Goal: Information Seeking & Learning: Check status

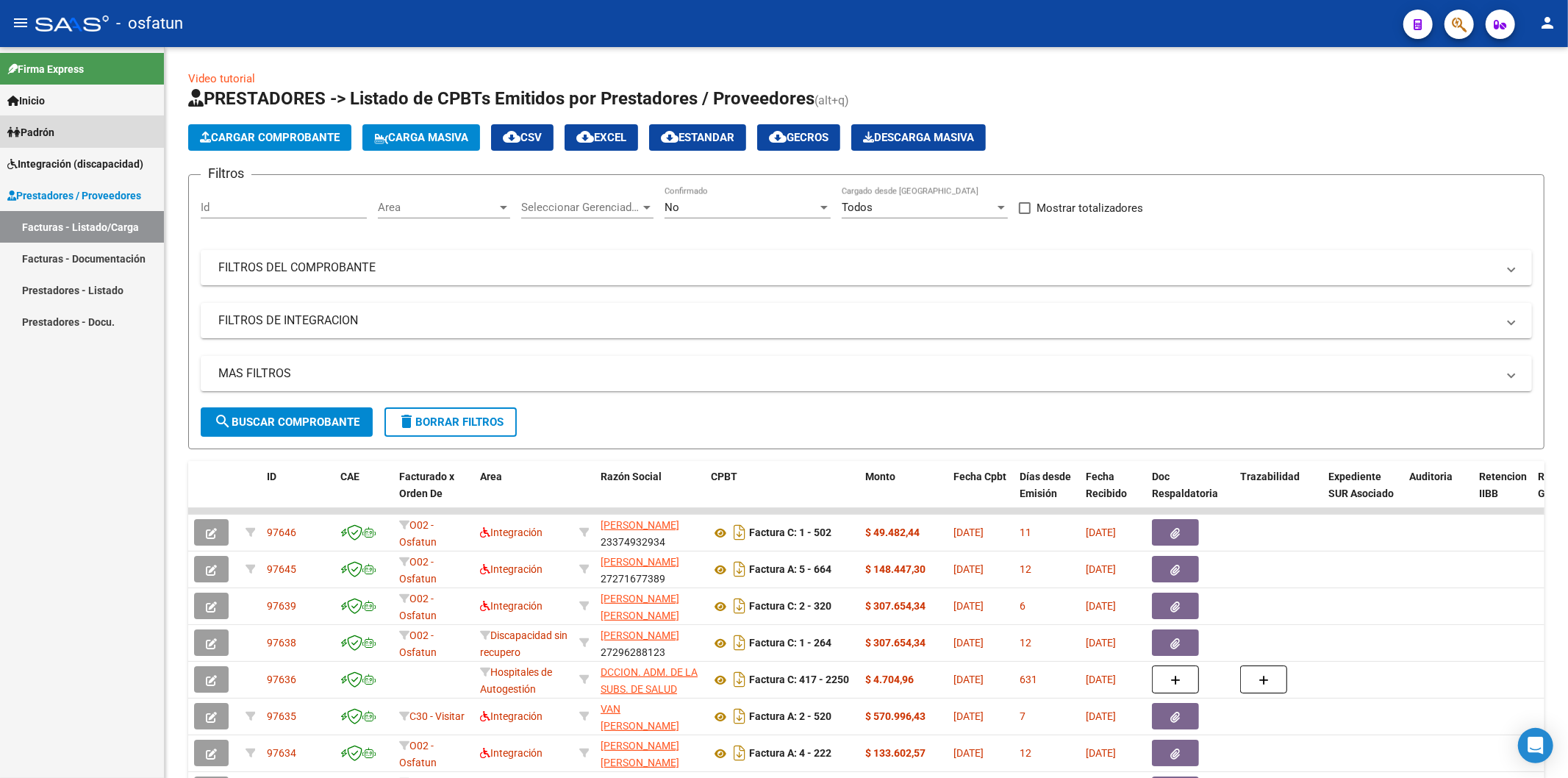
click at [48, 137] on span "Padrón" at bounding box center [30, 132] width 47 height 16
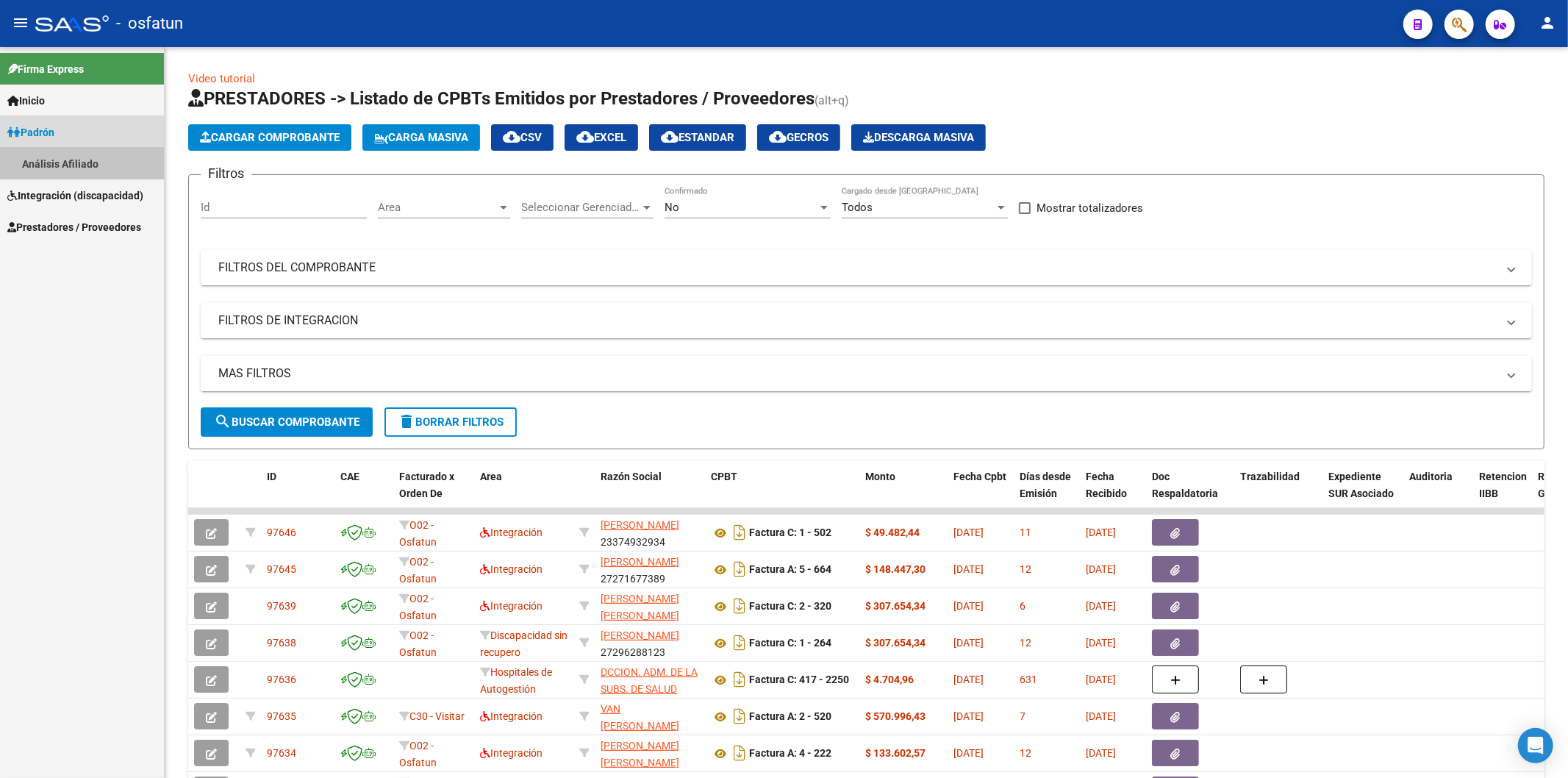
click at [76, 163] on link "Análisis Afiliado" at bounding box center [82, 164] width 164 height 32
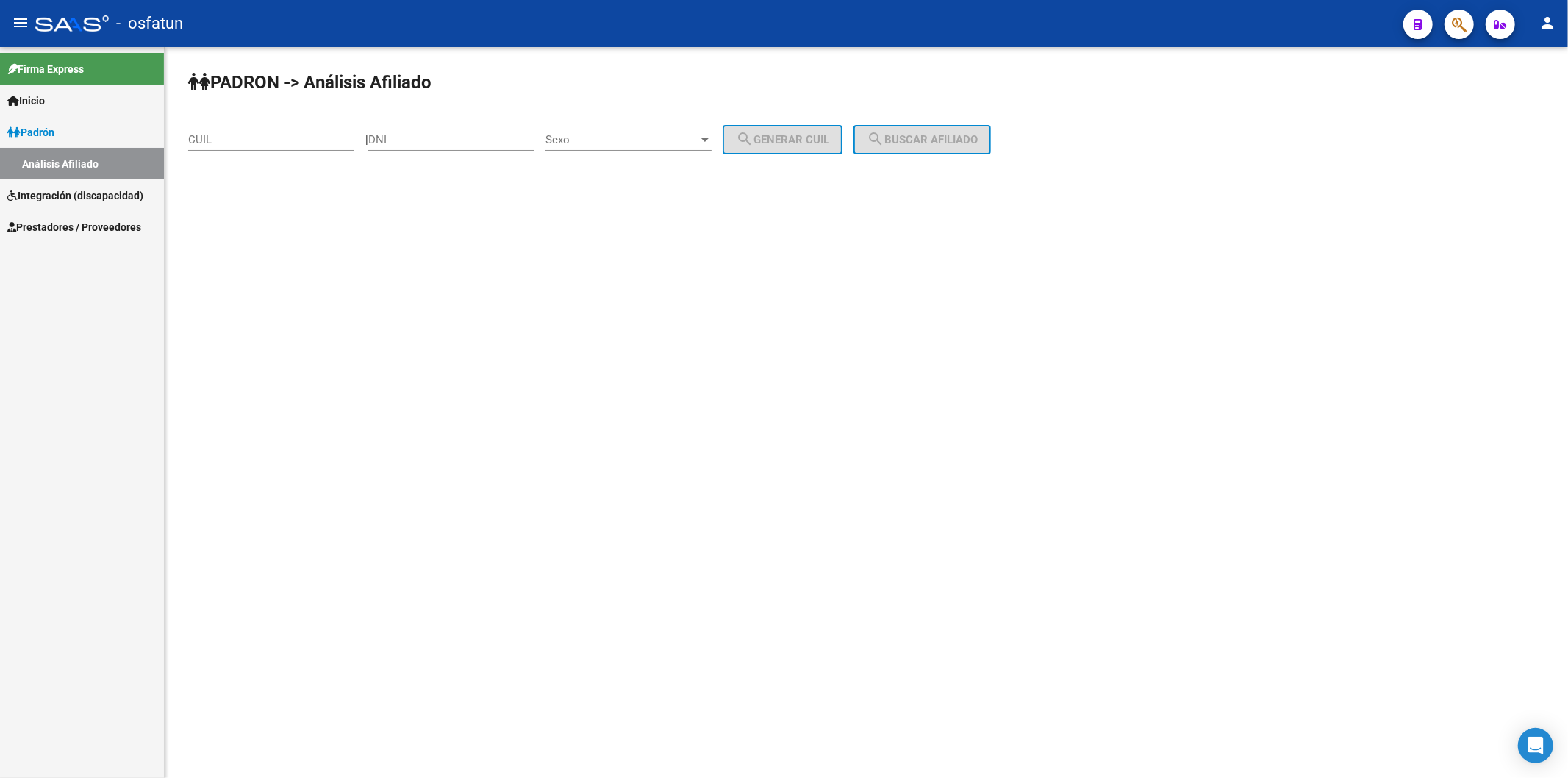
click at [231, 143] on input "CUIL" at bounding box center [271, 140] width 166 height 14
paste input "20-21529795-1"
type input "20-21529795-1"
click at [964, 141] on span "search Buscar afiliado" at bounding box center [922, 140] width 111 height 14
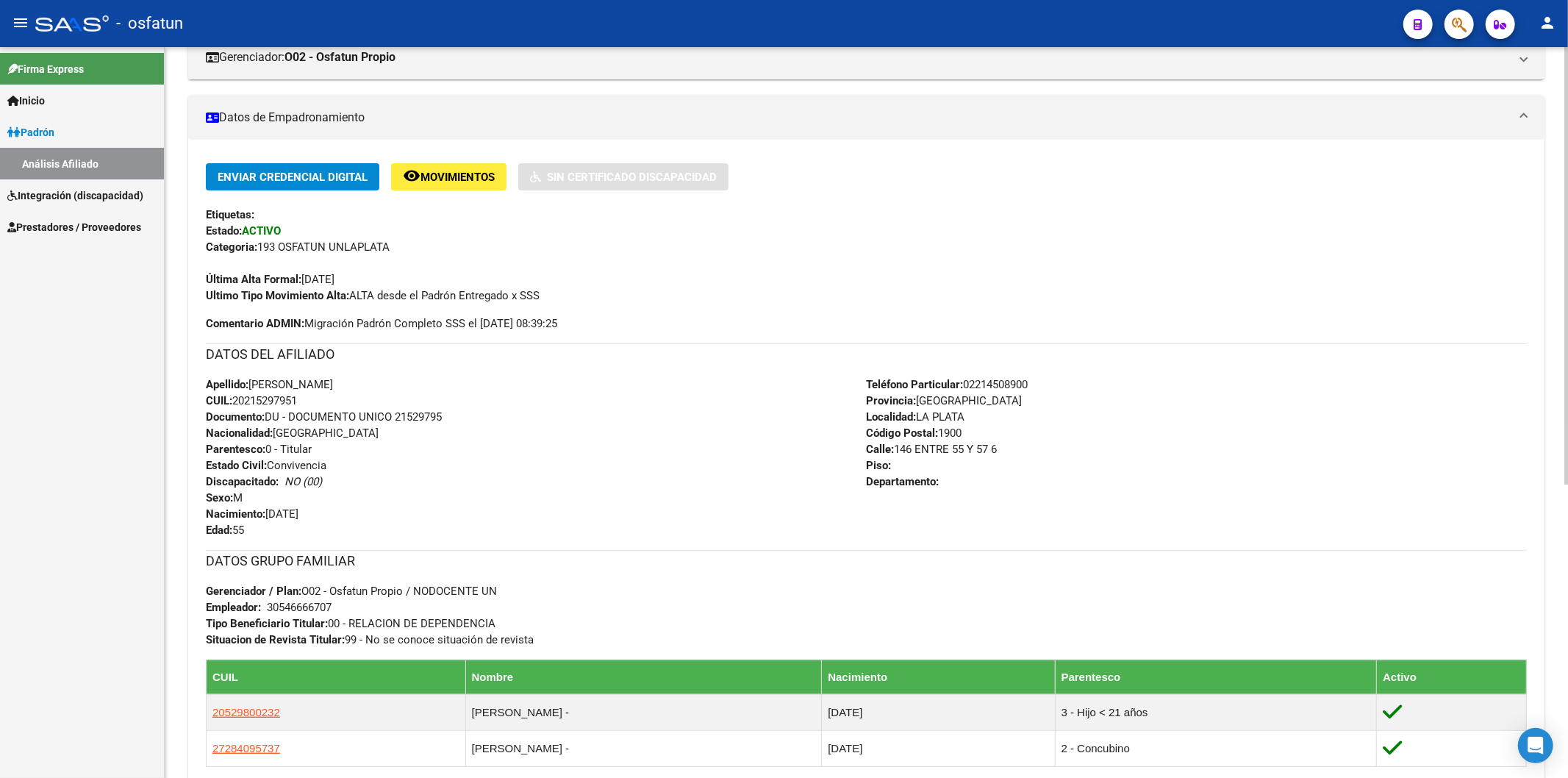
scroll to position [327, 0]
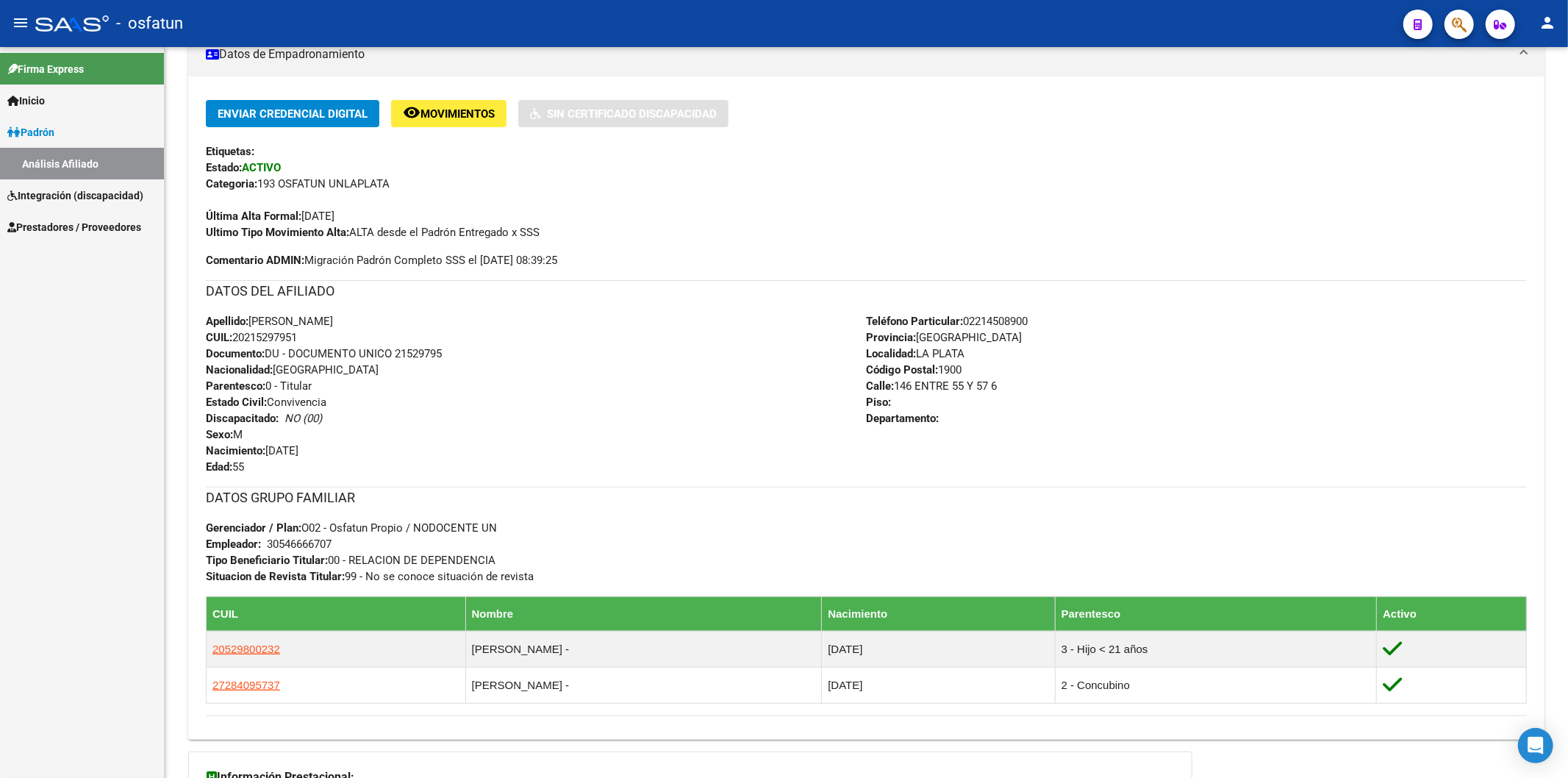
click at [79, 668] on div "Firma Express Inicio Calendario SSS Instructivos Contacto OS Padrón Análisis Af…" at bounding box center [82, 412] width 164 height 731
click at [418, 350] on span "Documento: DU - DOCUMENTO UNICO 21529795" at bounding box center [323, 354] width 236 height 14
copy span "21529795"
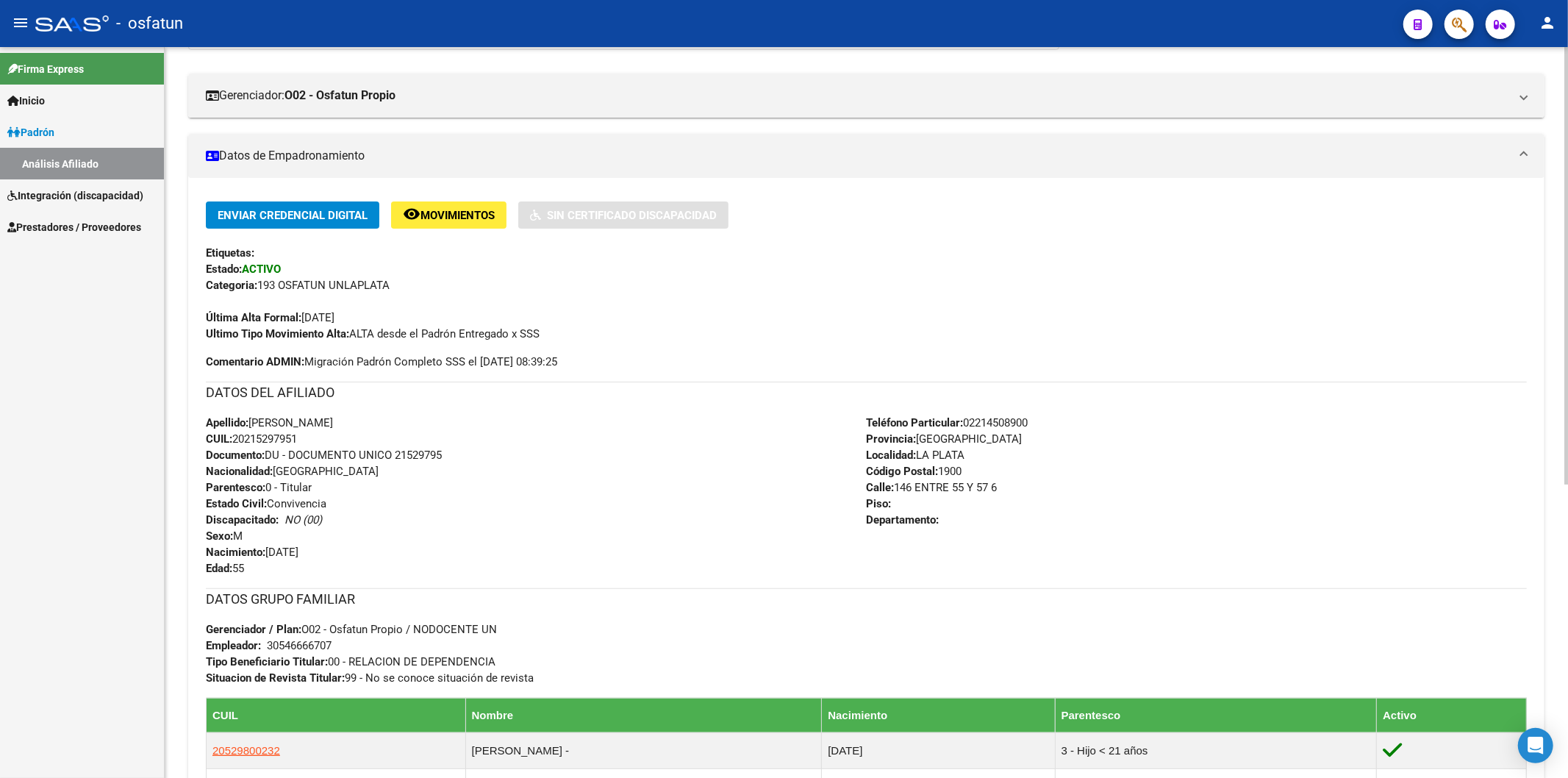
scroll to position [82, 0]
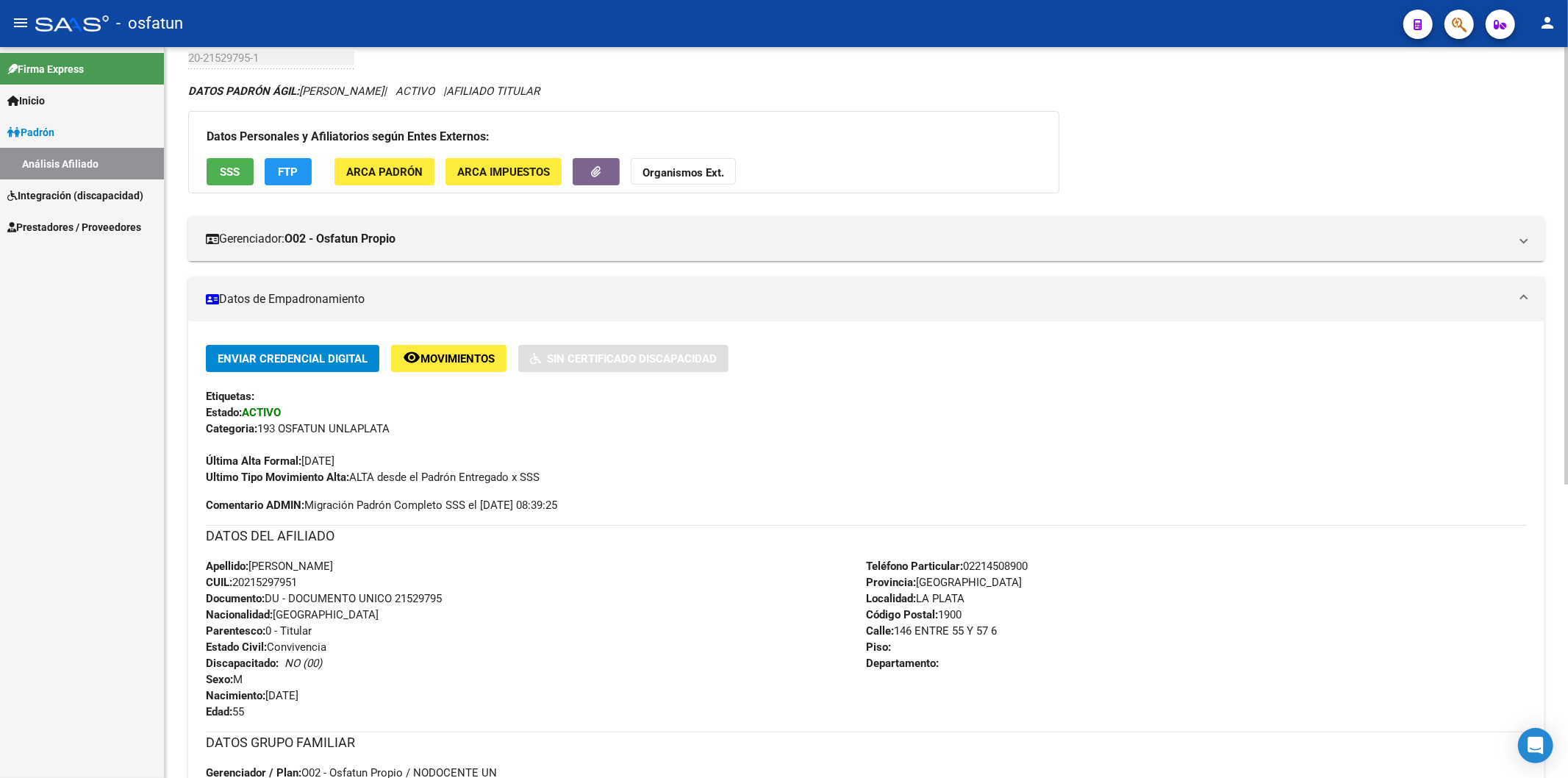
click at [662, 157] on div "Datos Personales y Afiliatorios según Entes Externos: SSS FTP ARCA Padrón ARCA …" at bounding box center [624, 153] width 871 height 83
click at [662, 169] on strong "Organismos Ext." at bounding box center [683, 172] width 82 height 14
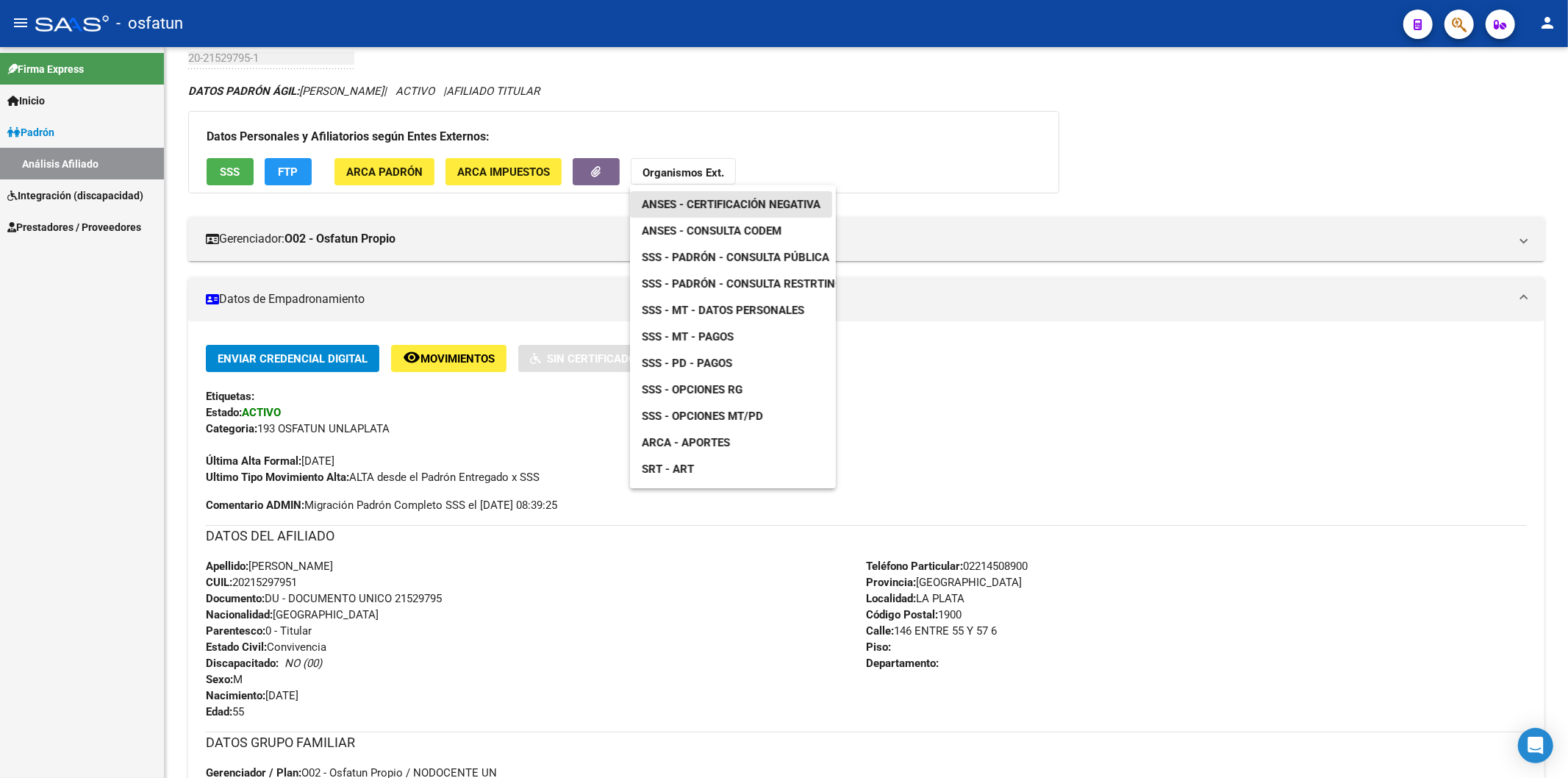
click at [706, 203] on span "ANSES - Certificación Negativa" at bounding box center [731, 204] width 179 height 14
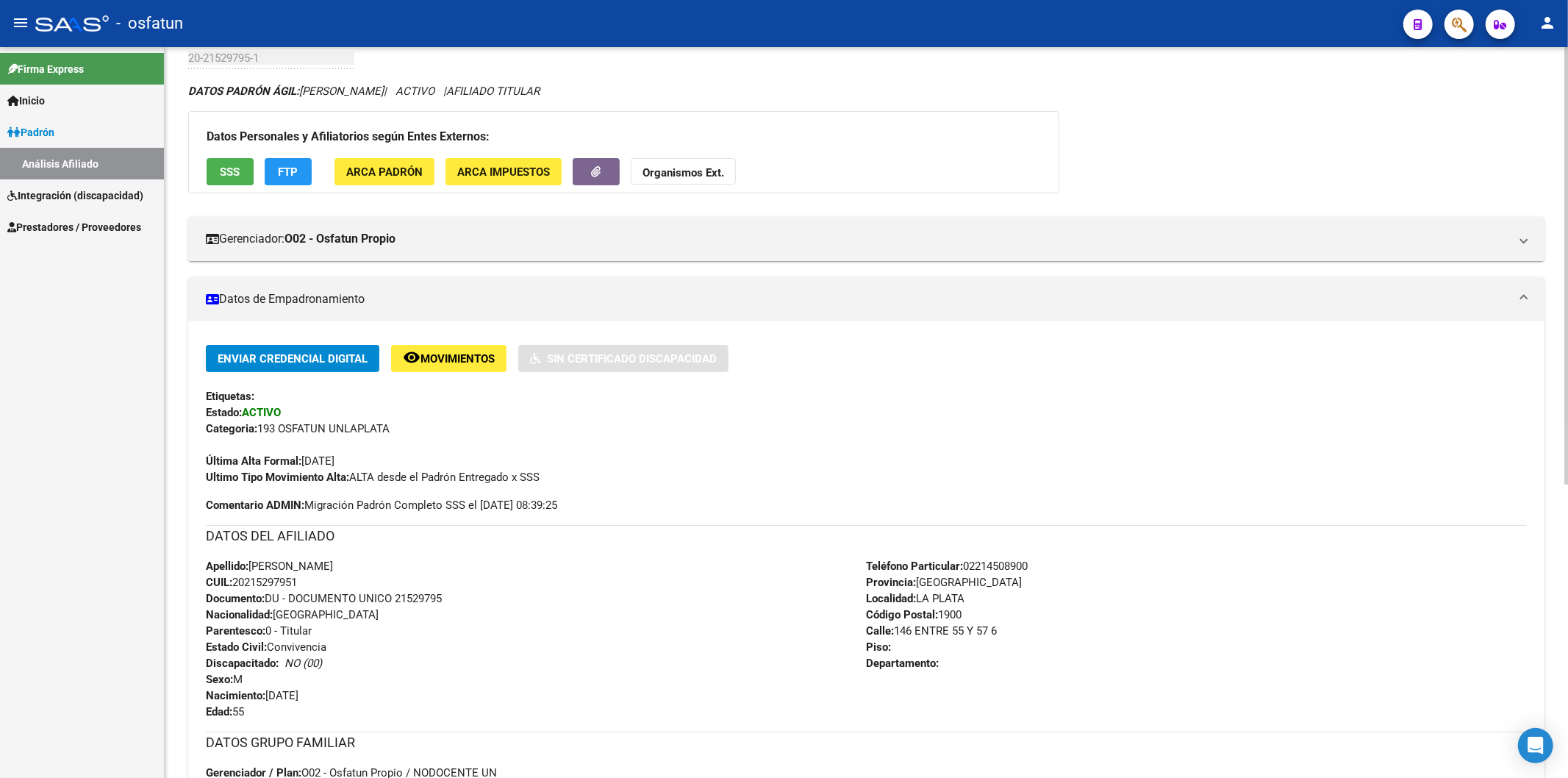
click at [657, 174] on strong "Organismos Ext." at bounding box center [683, 172] width 82 height 14
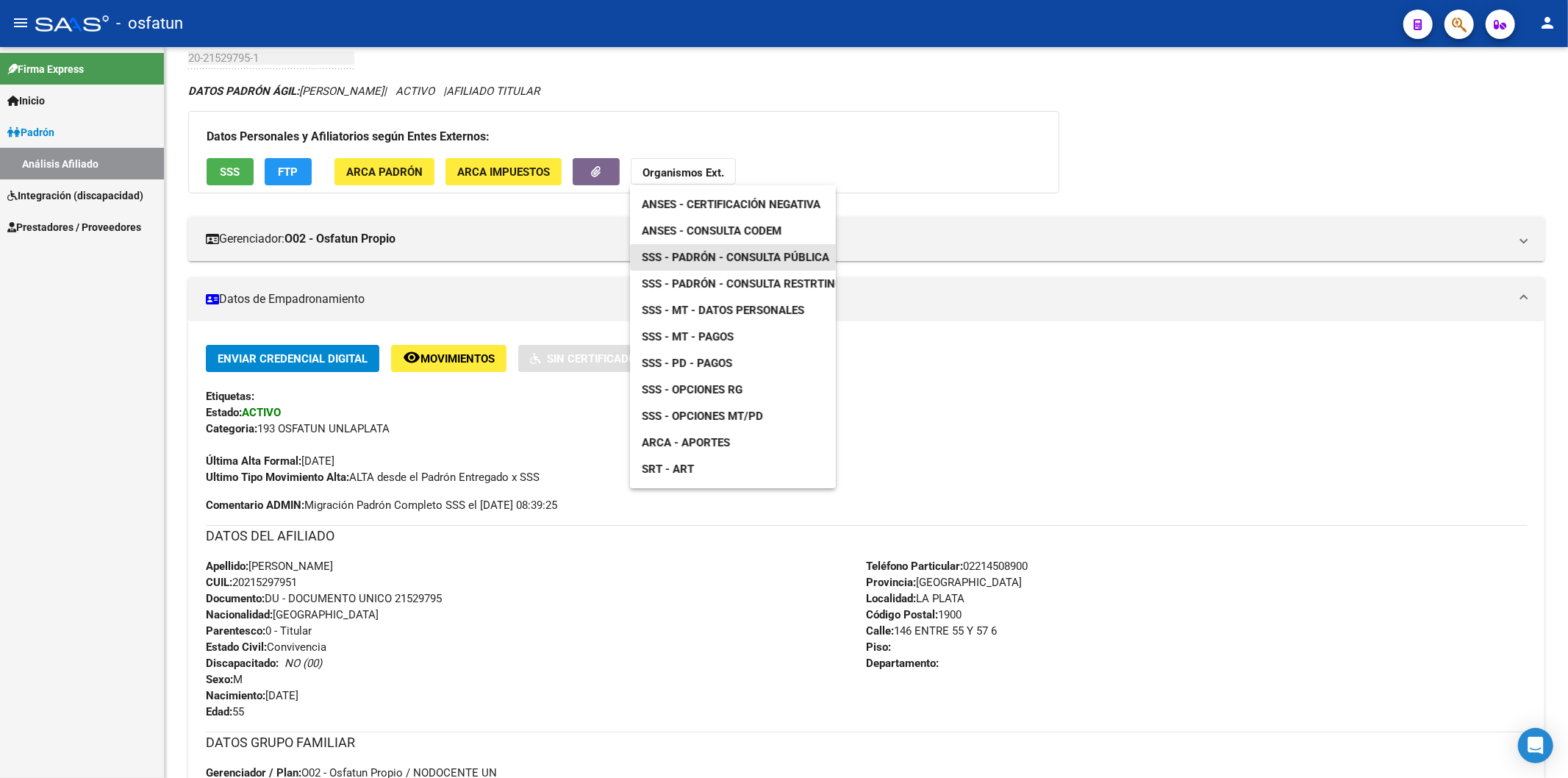
click at [744, 254] on span "SSS - Padrón - Consulta Pública" at bounding box center [736, 257] width 187 height 14
